Goal: Navigation & Orientation: Find specific page/section

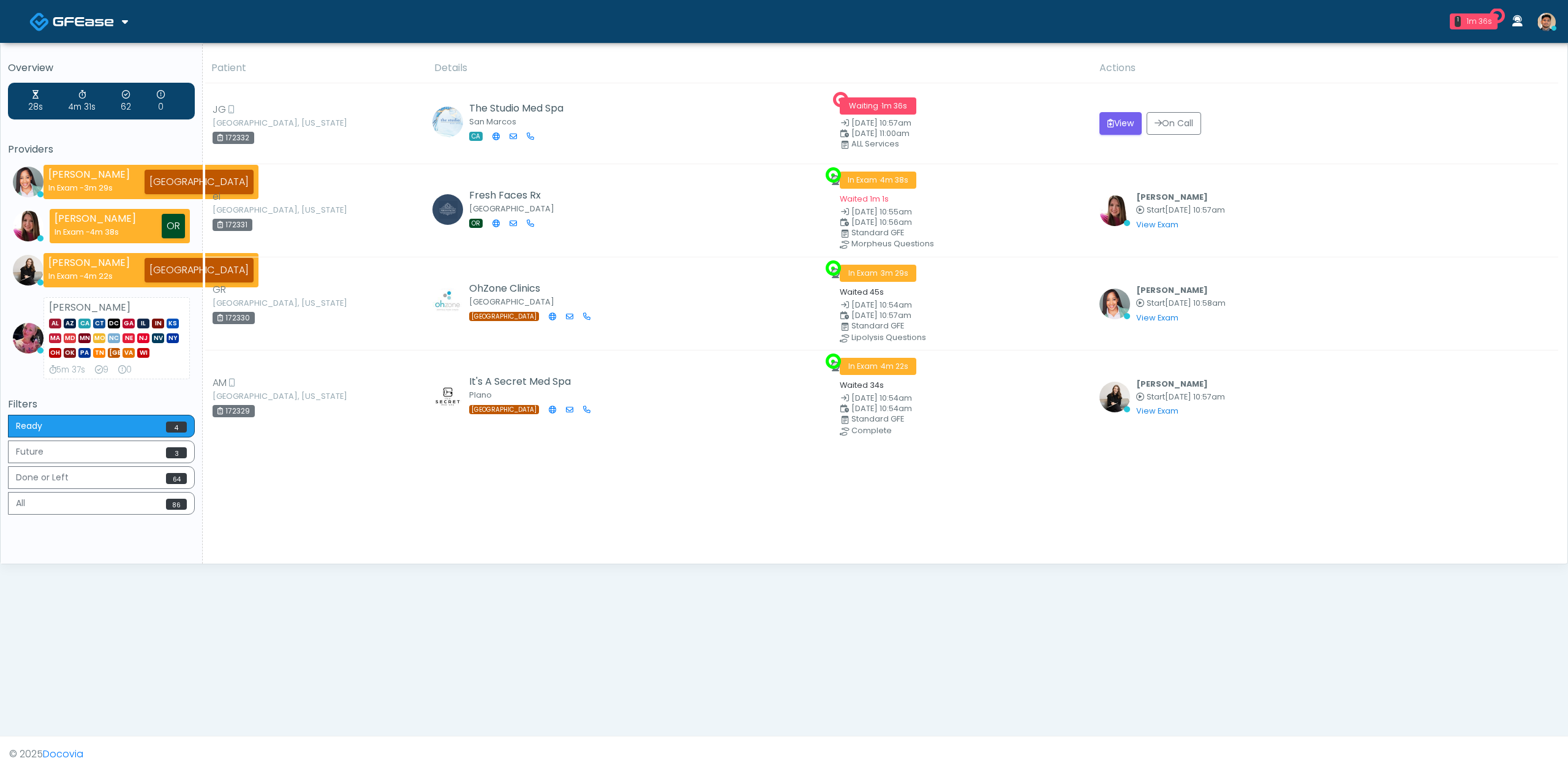
click at [83, 27] on img at bounding box center [83, 21] width 61 height 12
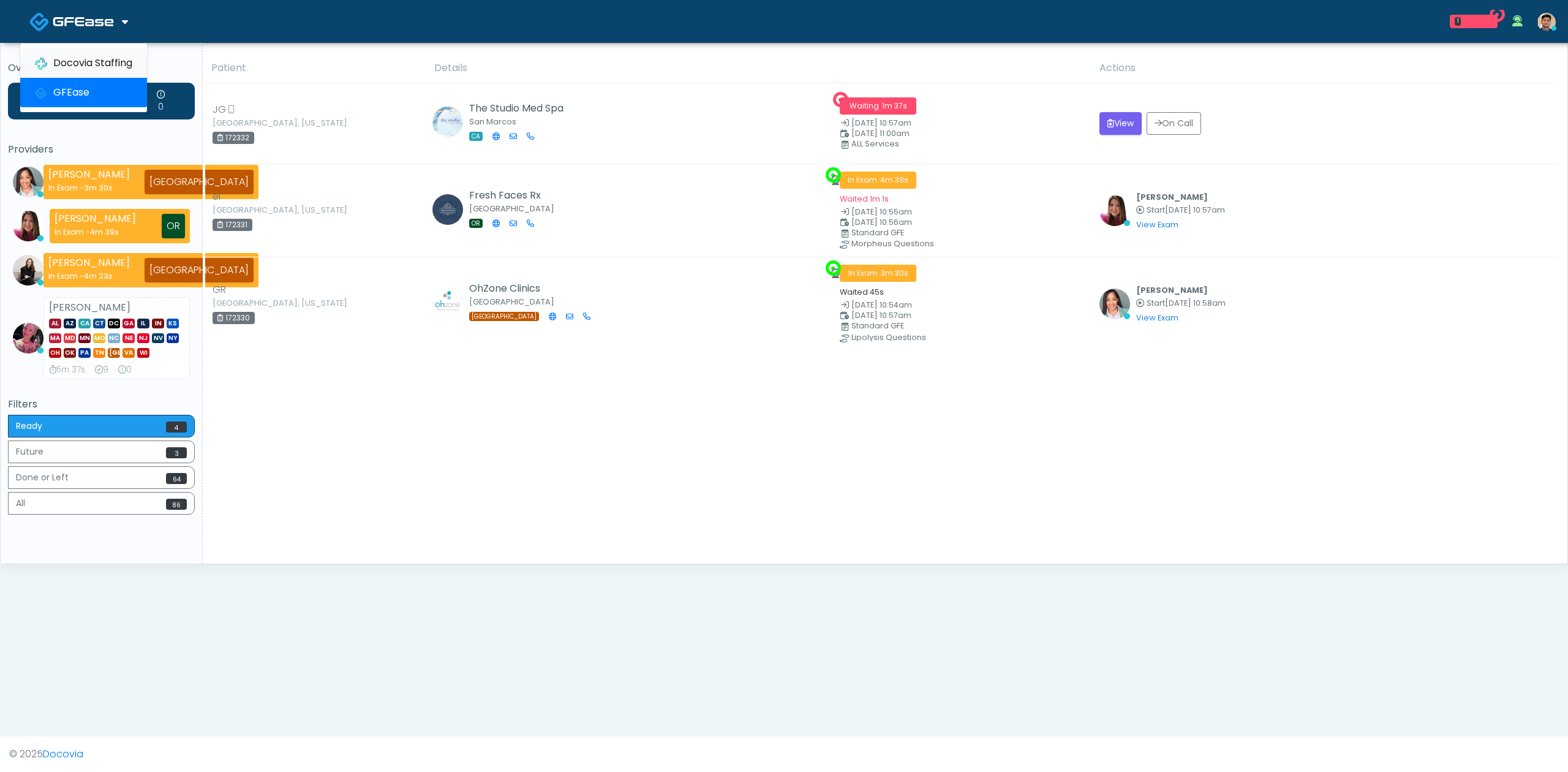
click at [85, 67] on h5 "Overview" at bounding box center [102, 68] width 187 height 11
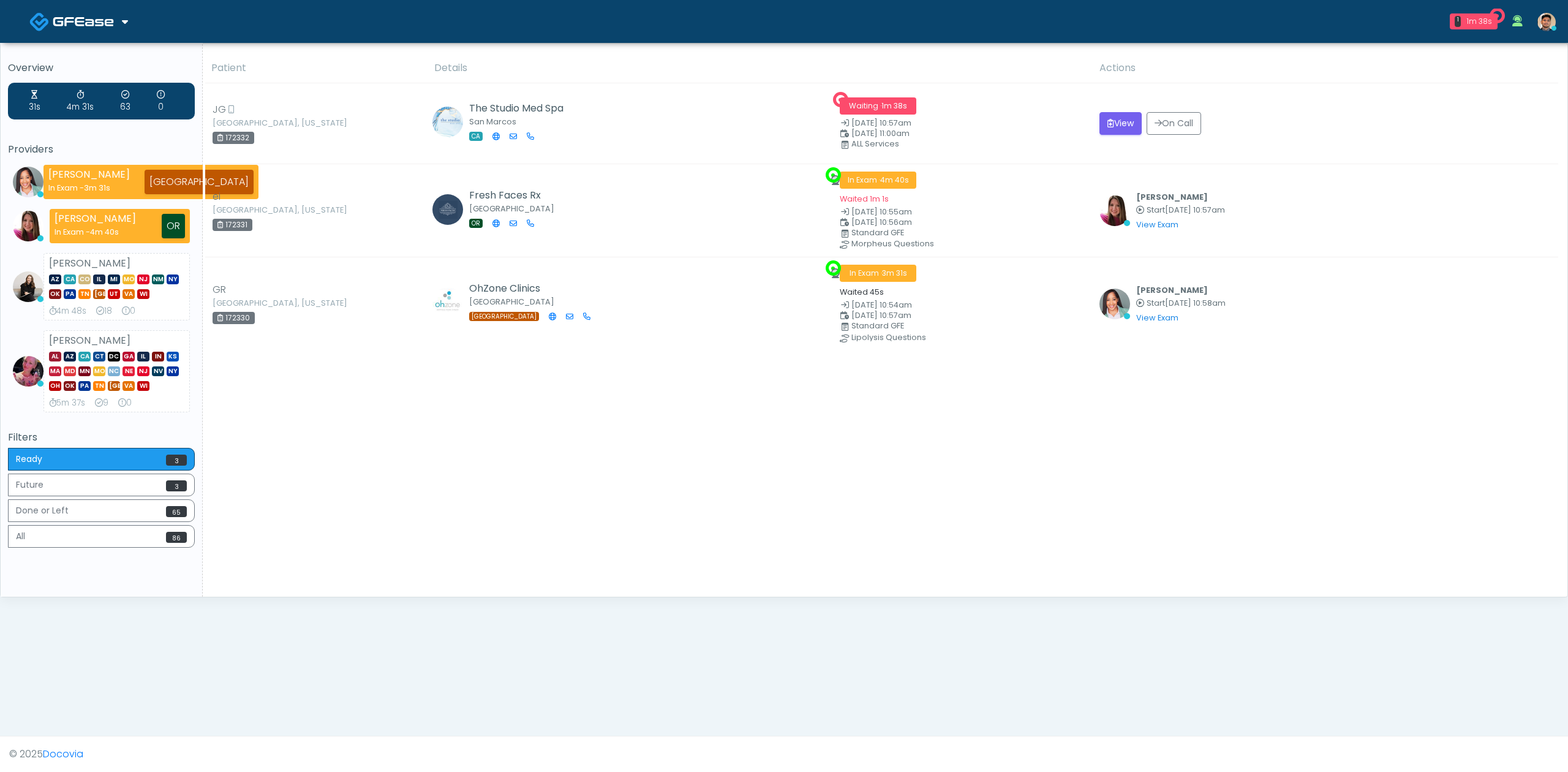
click at [94, 25] on img at bounding box center [83, 21] width 61 height 12
click at [101, 62] on link "Docovia Staffing" at bounding box center [84, 63] width 127 height 29
